Goal: Task Accomplishment & Management: Manage account settings

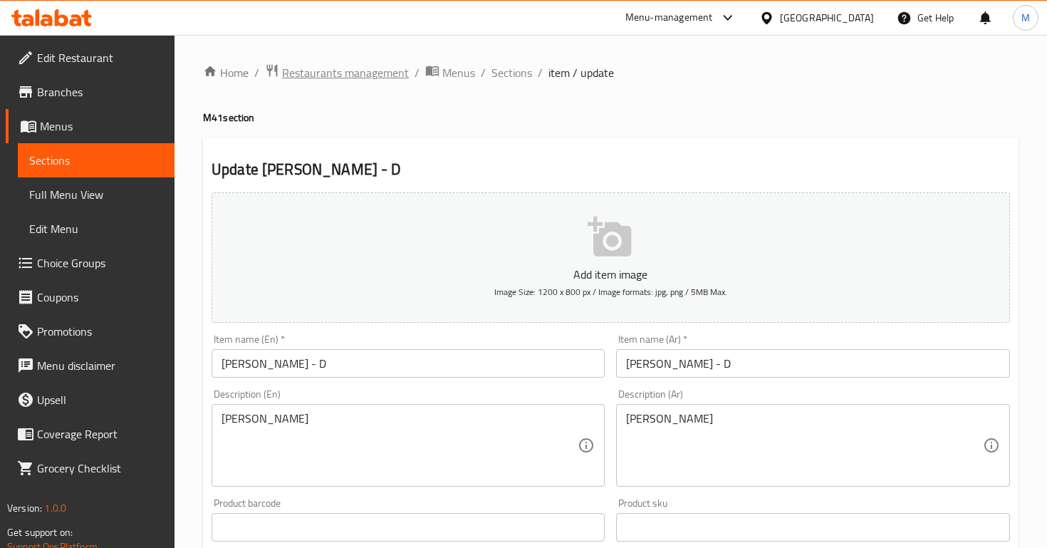
click at [344, 76] on span "Restaurants management" at bounding box center [345, 72] width 127 height 17
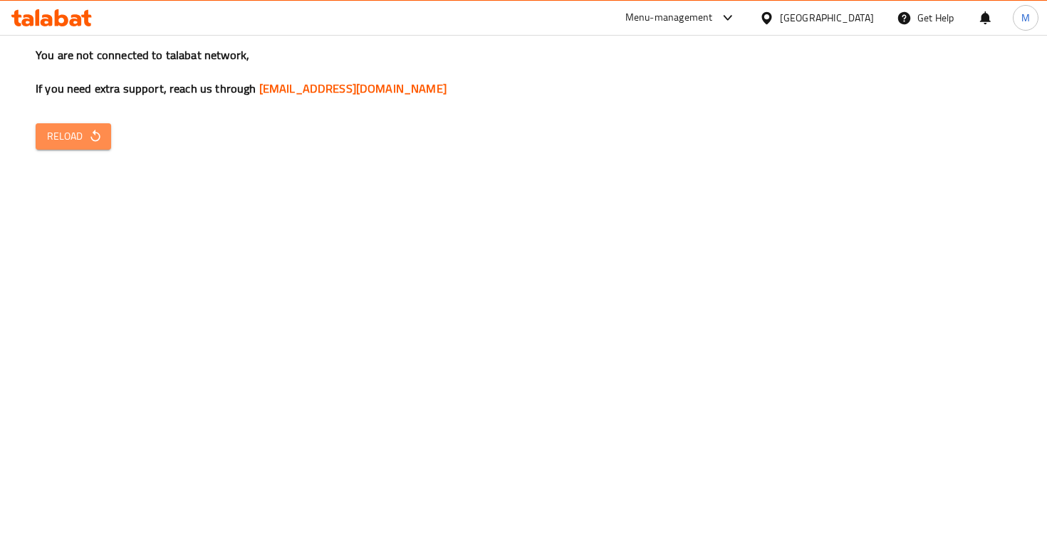
click at [90, 129] on icon "button" at bounding box center [95, 136] width 14 height 14
click at [83, 128] on span "Reload" at bounding box center [73, 137] width 53 height 18
click at [61, 147] on button "Reload" at bounding box center [74, 136] width 76 height 26
click at [70, 151] on div "You are not connected to talabat network, If you need extra support, reach us t…" at bounding box center [523, 274] width 1047 height 548
click at [77, 131] on span "Reload" at bounding box center [73, 137] width 53 height 18
